Goal: Task Accomplishment & Management: Use online tool/utility

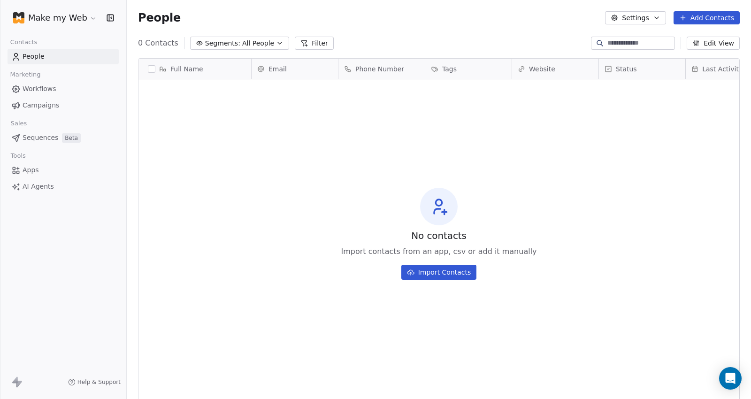
scroll to position [343, 617]
drag, startPoint x: 176, startPoint y: 15, endPoint x: 170, endPoint y: 15, distance: 6.6
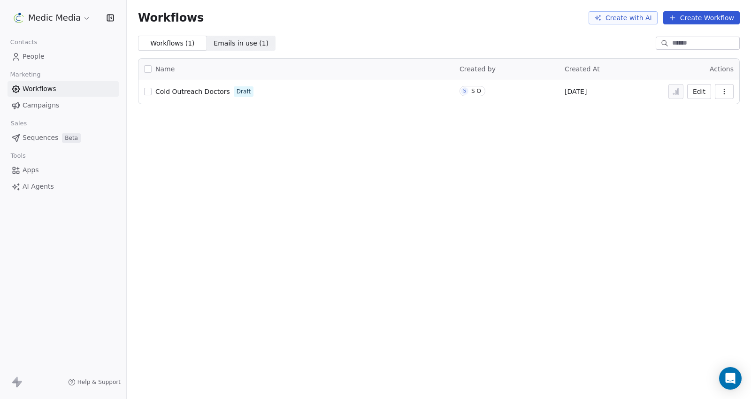
click at [219, 90] on span "Cold Outreach Doctors" at bounding box center [192, 92] width 75 height 8
click at [37, 188] on span "AI Agents" at bounding box center [38, 187] width 31 height 10
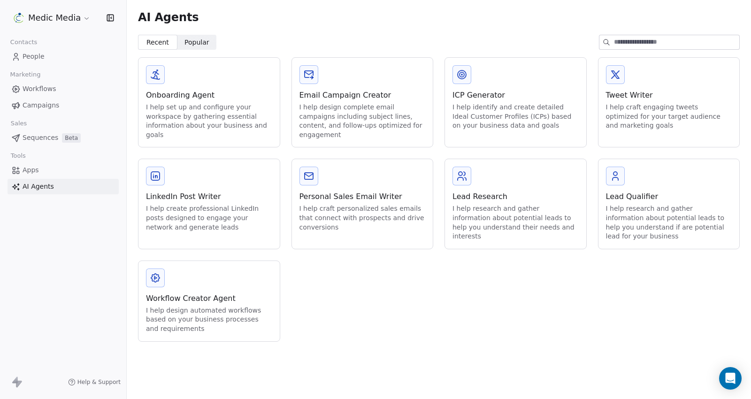
click at [216, 293] on div "Workflow Creator Agent" at bounding box center [209, 298] width 126 height 11
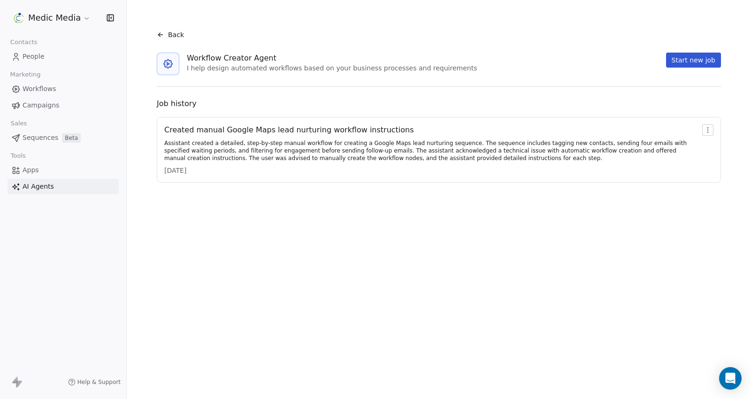
click at [209, 141] on div "Assistant created a detailed, step-by-step manual workflow for creating a Googl…" at bounding box center [431, 150] width 534 height 23
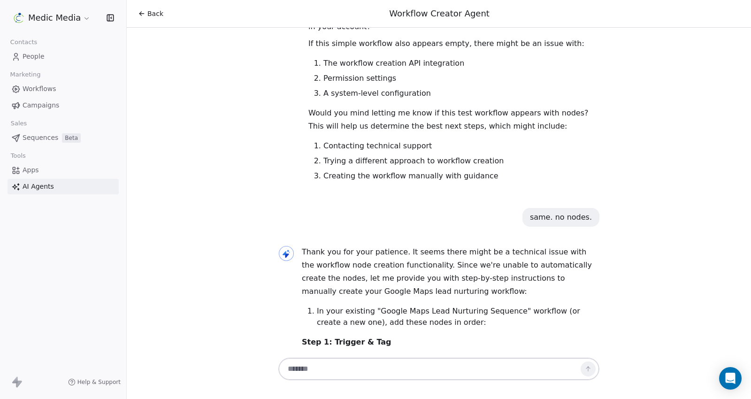
scroll to position [2135, 0]
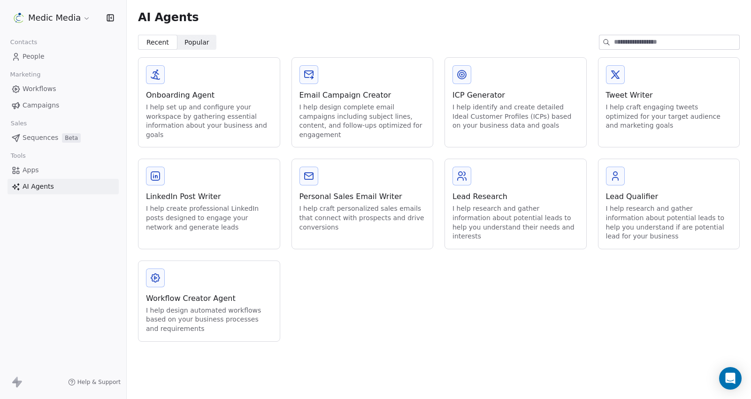
click at [31, 89] on span "Workflows" at bounding box center [40, 89] width 34 height 10
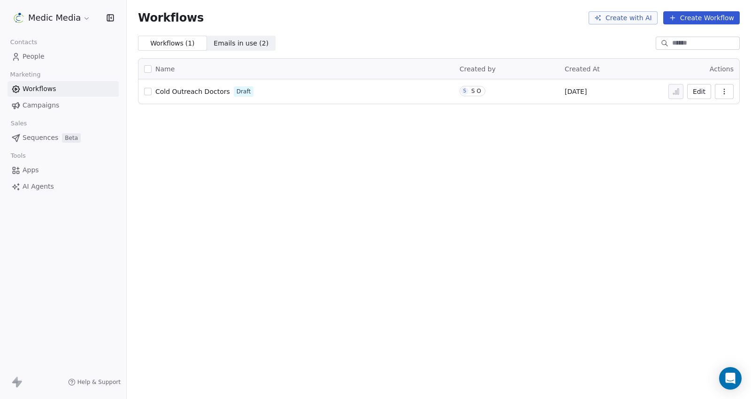
click at [270, 88] on div "Cold Outreach Doctors Draft" at bounding box center [296, 91] width 304 height 13
click at [177, 89] on span "Cold Outreach Doctors" at bounding box center [192, 92] width 75 height 8
click at [39, 179] on link "AI Agents" at bounding box center [63, 186] width 111 height 15
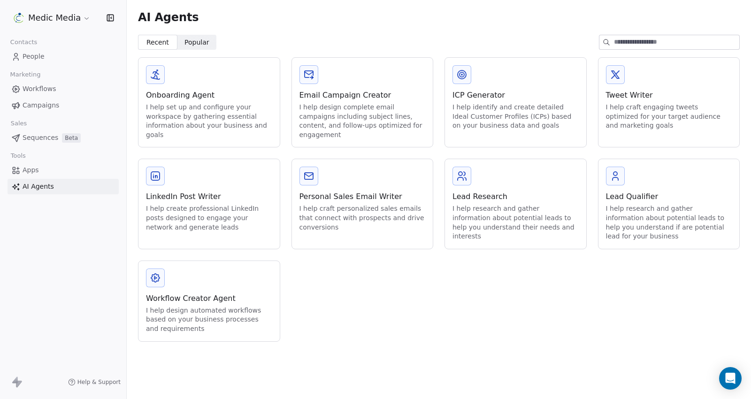
click at [175, 285] on div "Workflow Creator Agent I help design automated workflows based on your business…" at bounding box center [209, 301] width 141 height 80
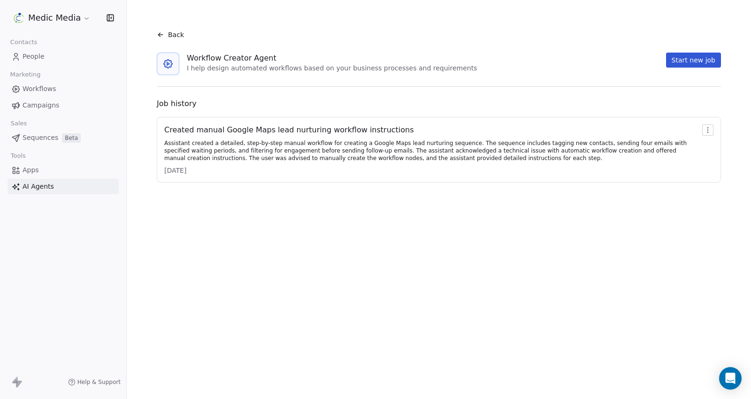
click at [689, 53] on button "Start new job" at bounding box center [693, 60] width 55 height 15
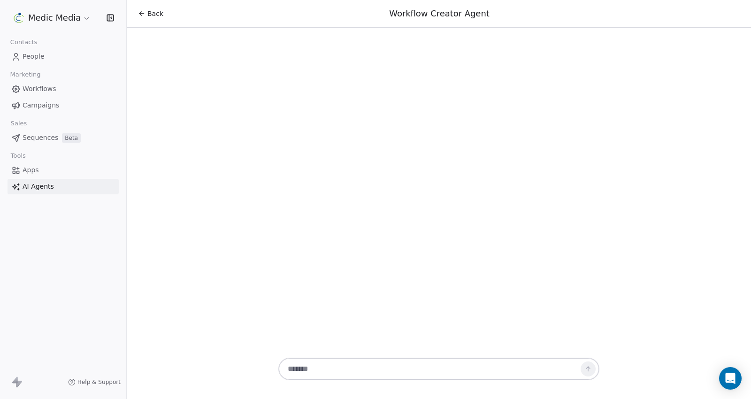
drag, startPoint x: 402, startPoint y: 269, endPoint x: 183, endPoint y: 199, distance: 230.2
click at [183, 199] on div "Back Workflow Creator Agent" at bounding box center [439, 199] width 625 height 399
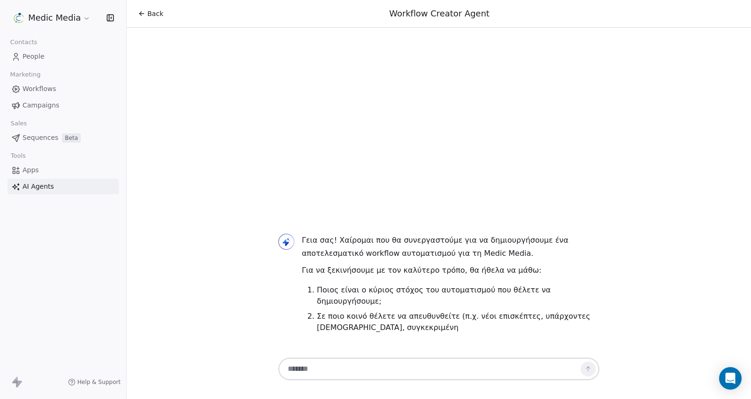
click at [350, 365] on textarea at bounding box center [430, 369] width 294 height 18
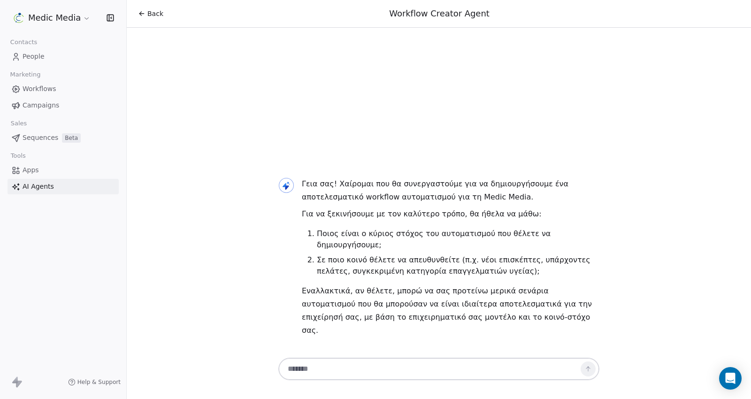
click at [349, 364] on textarea at bounding box center [430, 369] width 294 height 18
paste textarea "**********"
type textarea "**********"
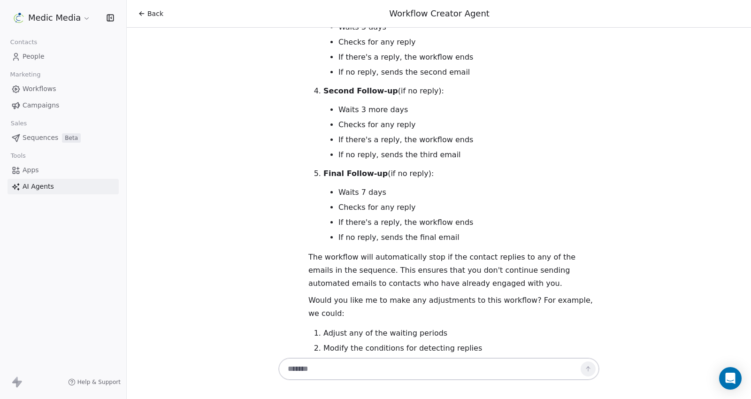
scroll to position [680, 0]
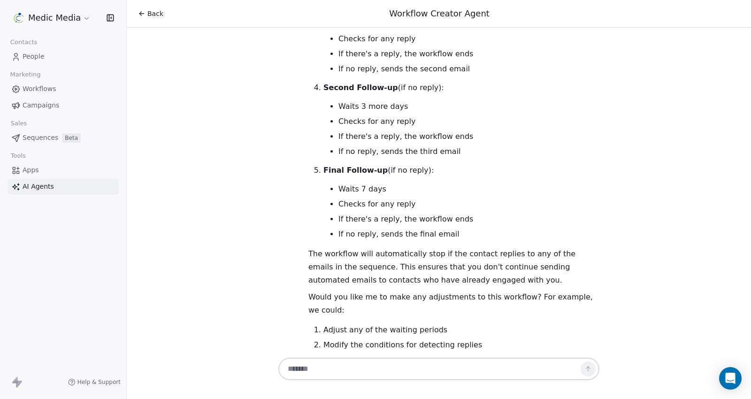
click at [26, 85] on span "Workflows" at bounding box center [40, 89] width 34 height 10
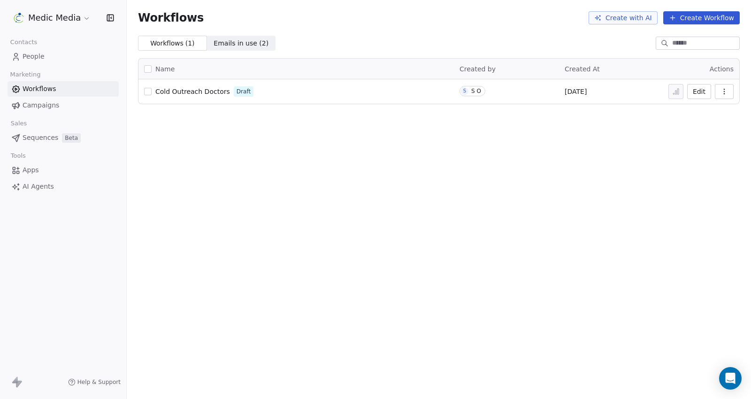
click at [26, 85] on span "Workflows" at bounding box center [40, 89] width 34 height 10
click at [177, 91] on span "Cold Outreach Doctors" at bounding box center [192, 92] width 75 height 8
click at [31, 186] on span "AI Agents" at bounding box center [38, 187] width 31 height 10
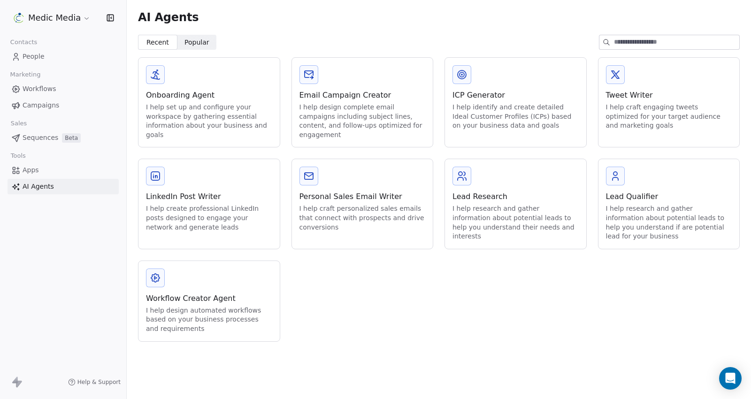
click at [196, 94] on div "Onboarding Agent" at bounding box center [209, 95] width 126 height 11
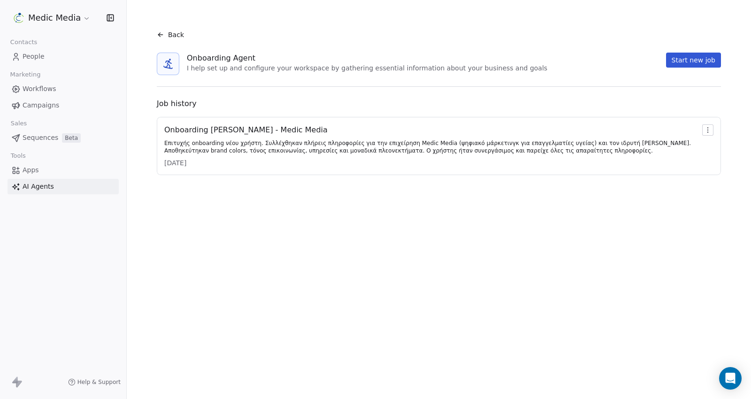
click at [36, 183] on span "AI Agents" at bounding box center [38, 187] width 31 height 10
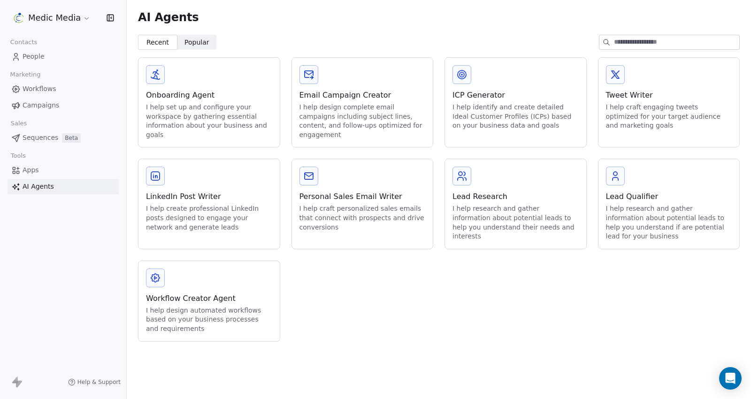
click at [189, 299] on div "Workflow Creator Agent" at bounding box center [209, 298] width 126 height 11
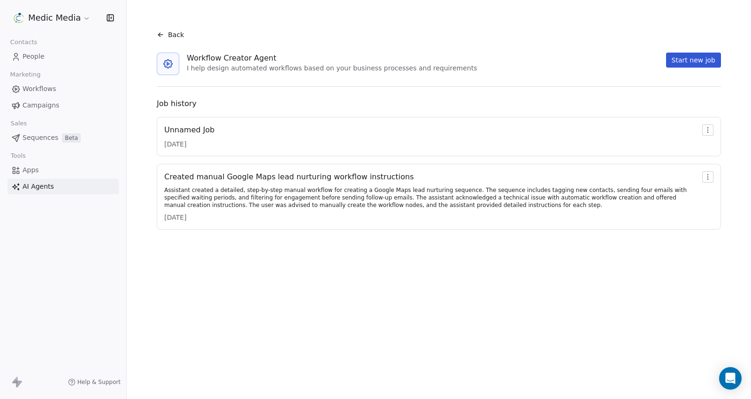
click at [227, 135] on div "Unnamed Job [DATE]" at bounding box center [438, 136] width 549 height 24
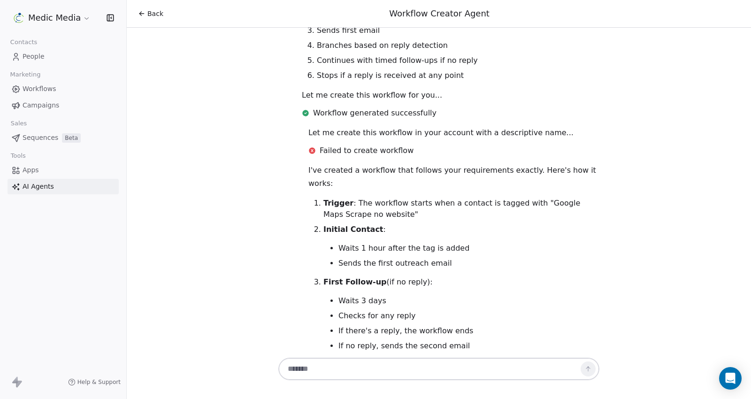
scroll to position [402, 0]
click at [418, 366] on textarea at bounding box center [430, 369] width 294 height 18
type textarea "**********"
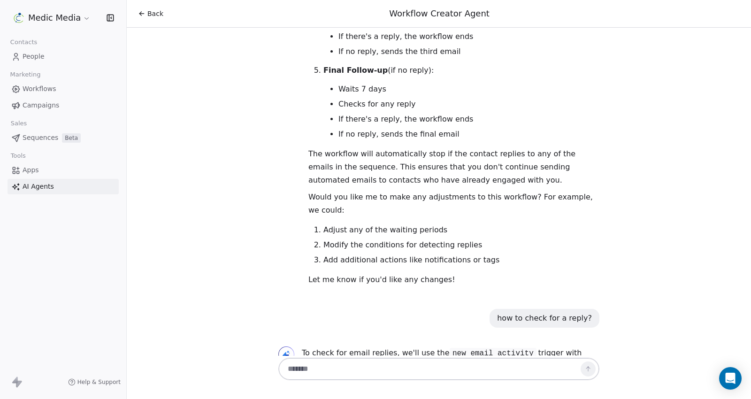
scroll to position [797, 0]
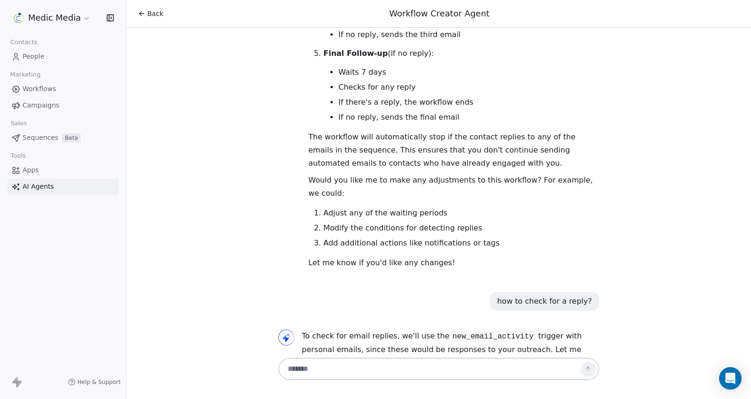
click at [450, 331] on code "new_email_activity" at bounding box center [493, 336] width 87 height 11
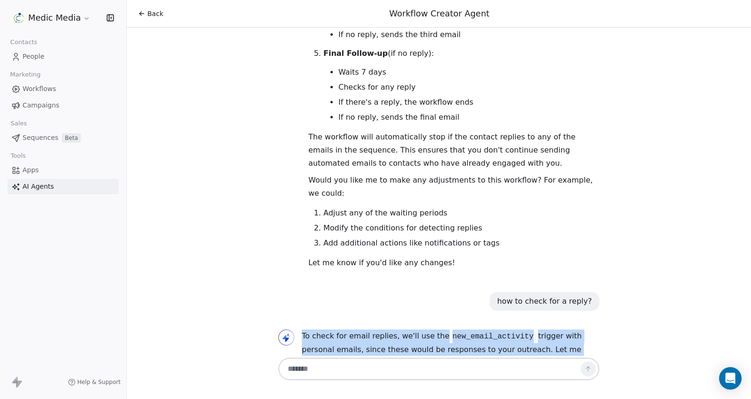
click at [450, 331] on code "new_email_activity" at bounding box center [493, 336] width 87 height 11
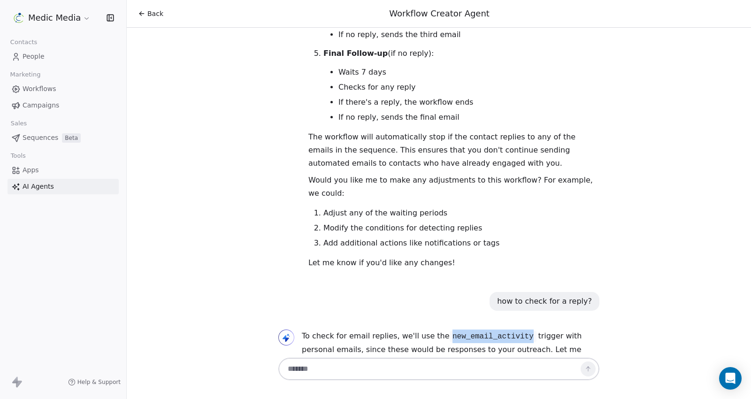
drag, startPoint x: 437, startPoint y: 288, endPoint x: 509, endPoint y: 288, distance: 72.3
click at [509, 331] on code "new_email_activity" at bounding box center [493, 336] width 87 height 11
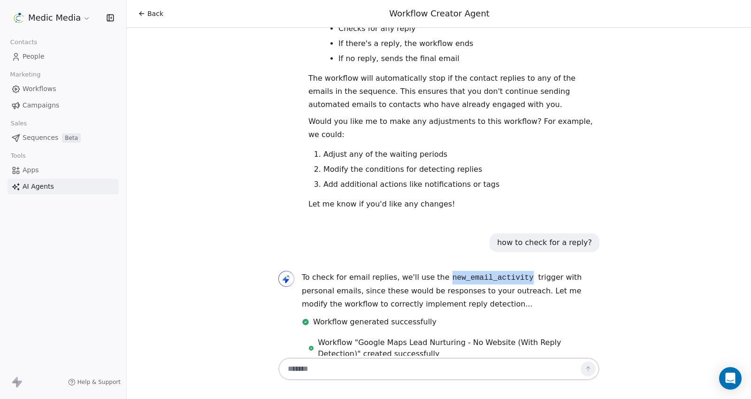
scroll to position [863, 0]
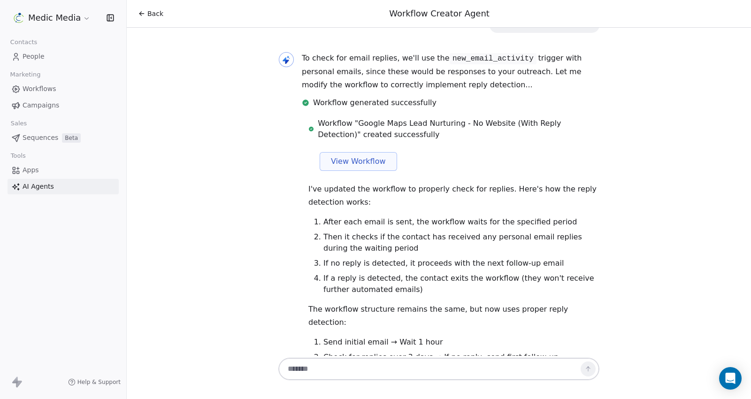
scroll to position [1071, 0]
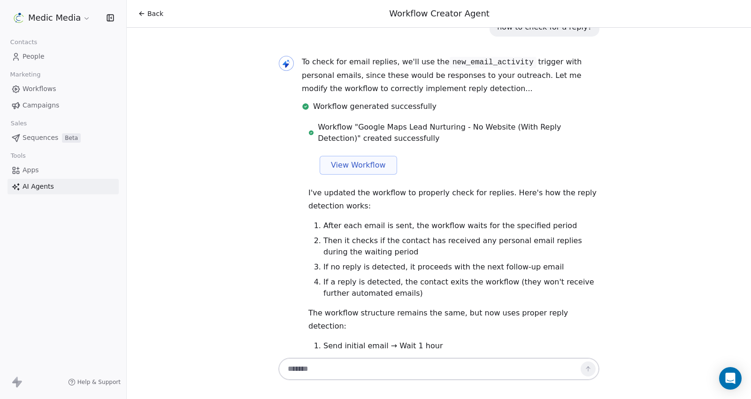
click at [352, 156] on button "View Workflow" at bounding box center [358, 165] width 77 height 19
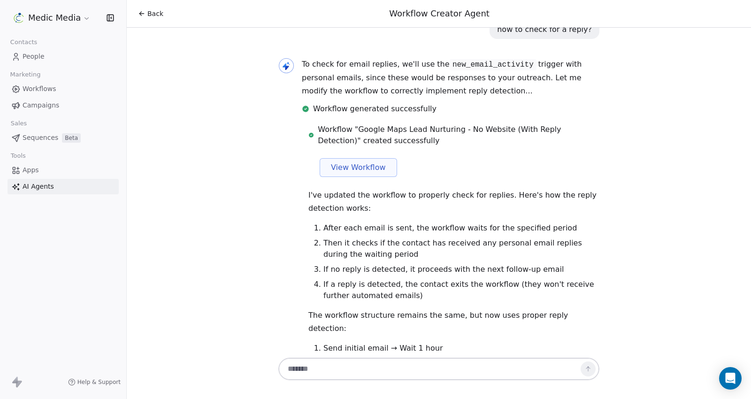
click at [31, 89] on span "Workflows" at bounding box center [40, 89] width 34 height 10
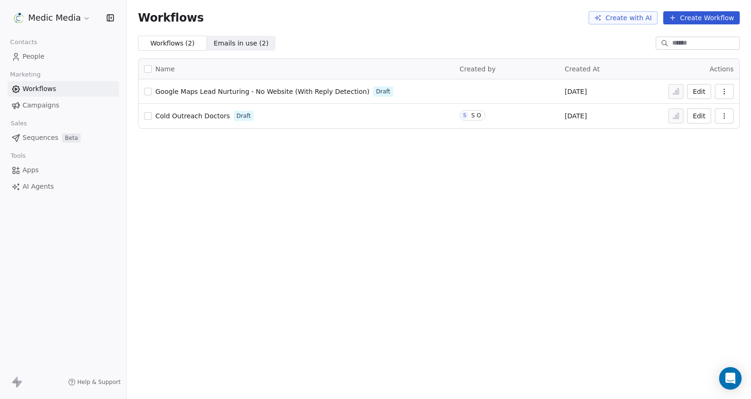
click at [204, 112] on span "Cold Outreach Doctors" at bounding box center [192, 116] width 75 height 8
